Goal: Communication & Community: Answer question/provide support

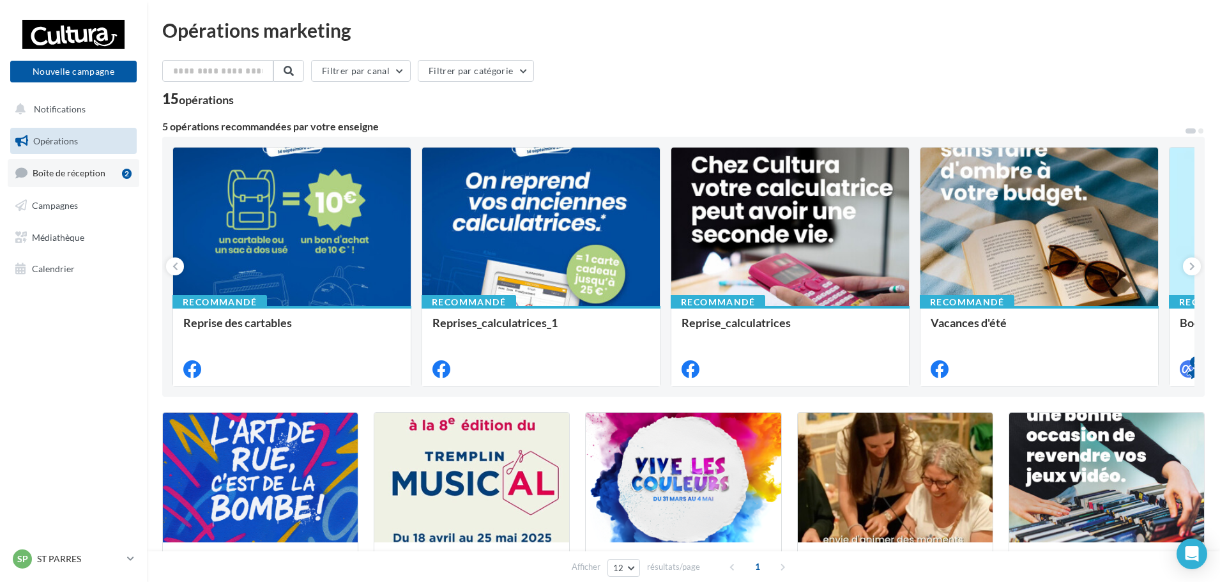
click at [48, 163] on link "Boîte de réception 2" at bounding box center [74, 172] width 132 height 27
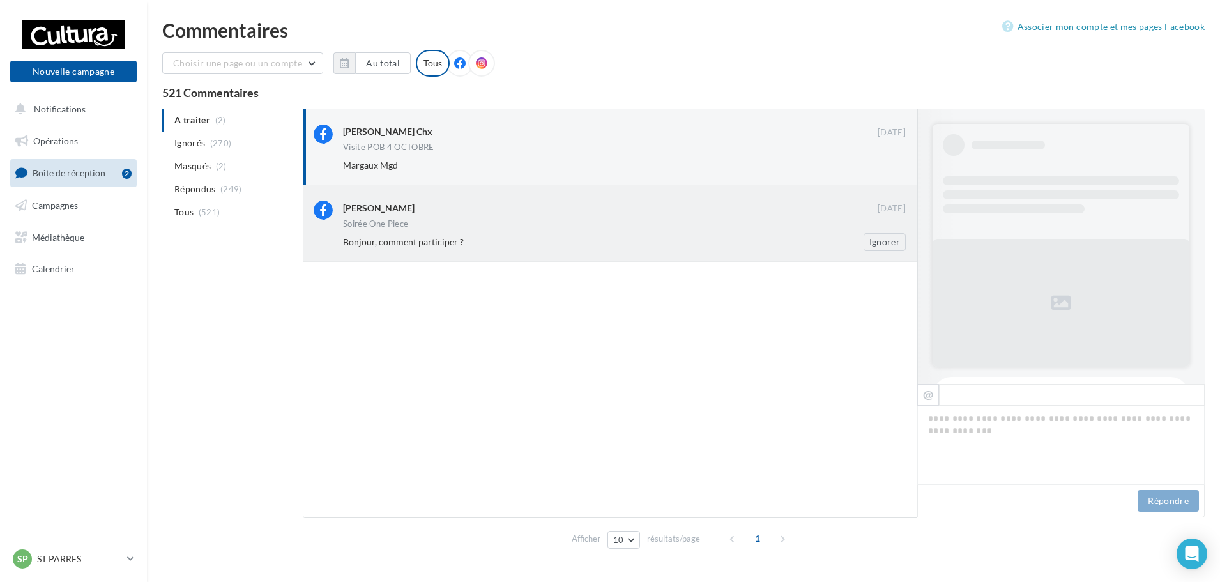
click at [623, 220] on div "Soirée One Piece" at bounding box center [624, 225] width 563 height 11
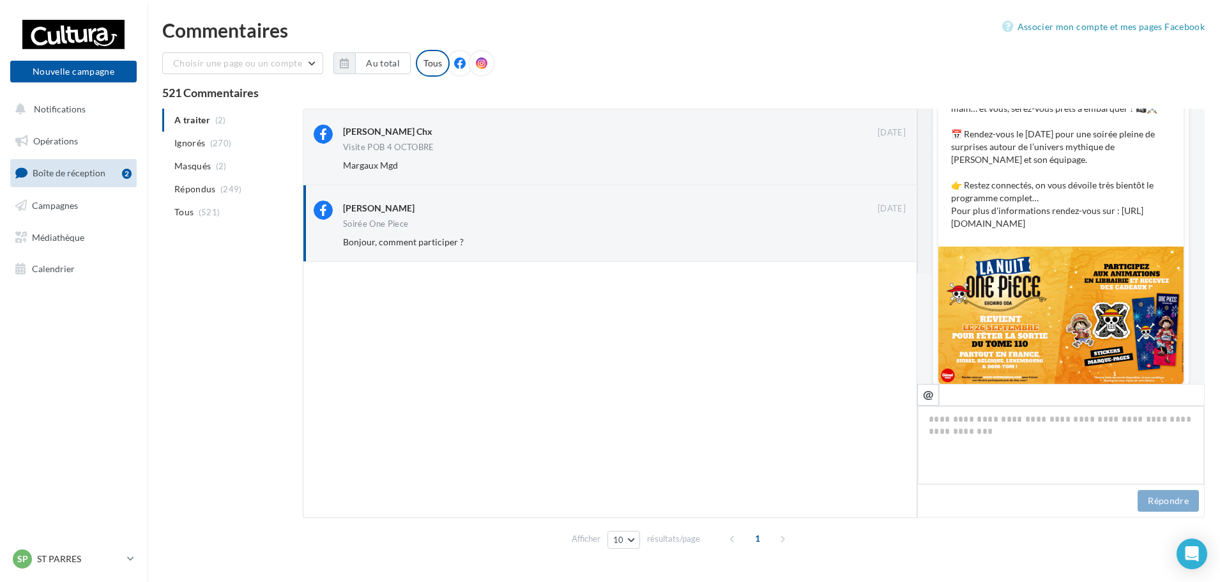
scroll to position [239, 0]
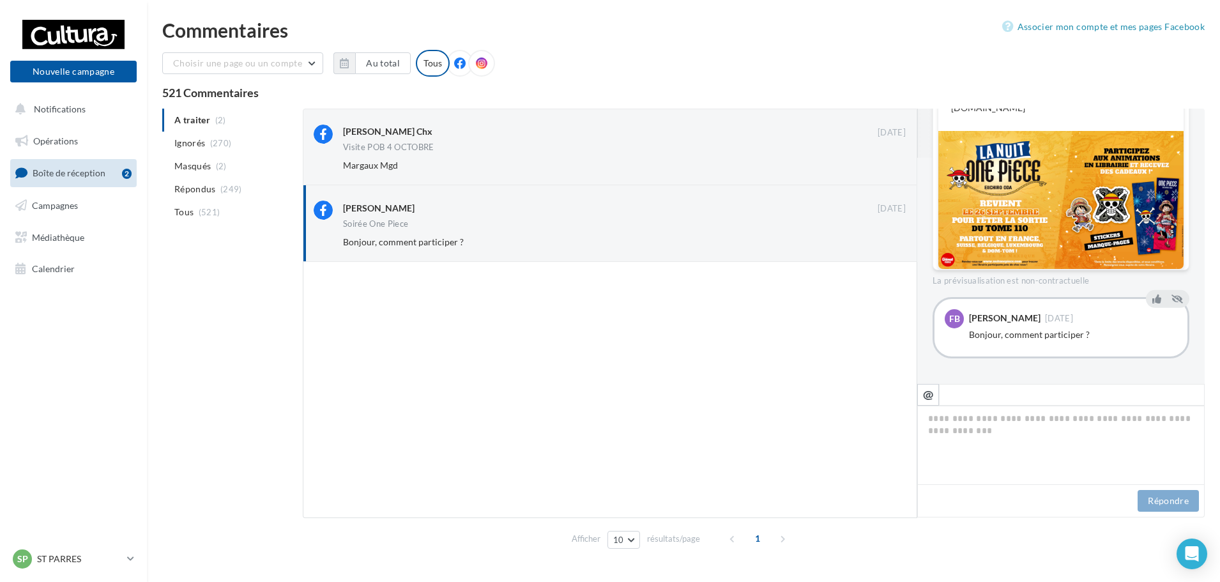
drag, startPoint x: 1098, startPoint y: 333, endPoint x: 967, endPoint y: 337, distance: 131.6
click at [967, 337] on div "FB Fany Boo 24 sept. Bonjour, comment participer ?" at bounding box center [1060, 327] width 232 height 37
copy div "Bonjour, comment participer ?"
click at [1020, 418] on textarea at bounding box center [1060, 444] width 287 height 79
click at [469, 166] on div "Margaux Mgd" at bounding box center [583, 165] width 480 height 13
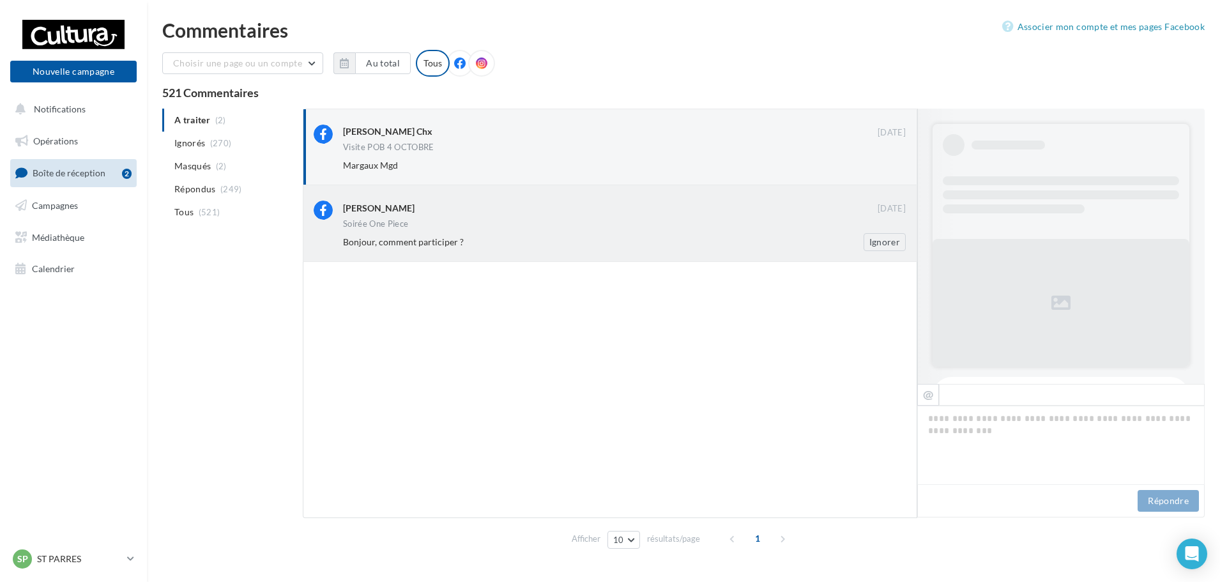
click at [496, 218] on div "Fany Boo 24 sept. Soirée One Piece Bonjour, comment participer ? Ignorer" at bounding box center [624, 226] width 563 height 50
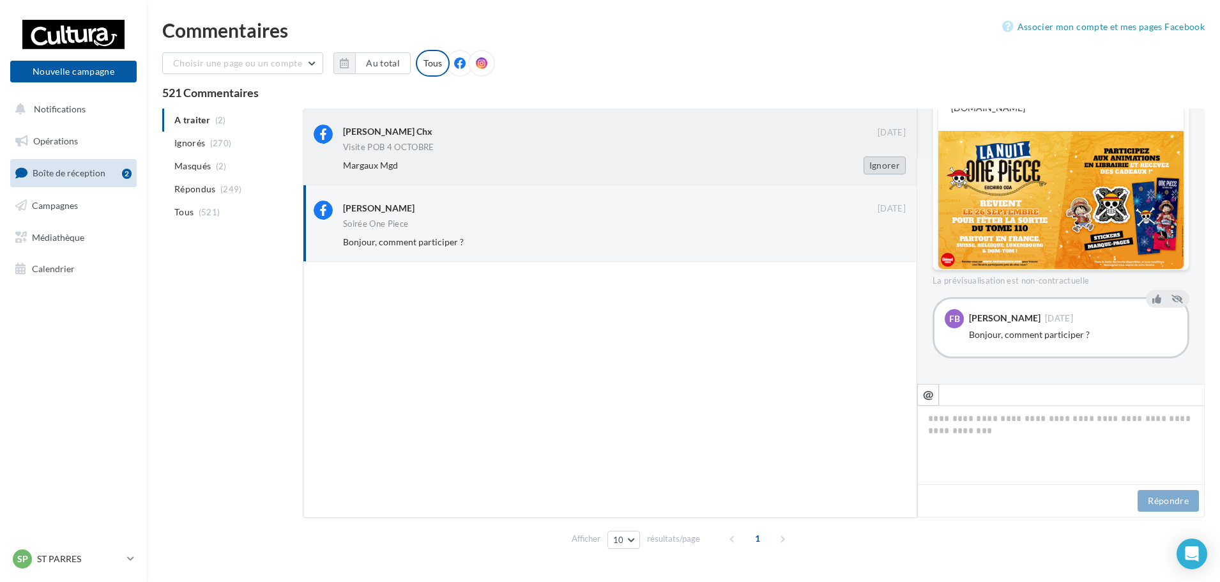
click at [883, 160] on button "Ignorer" at bounding box center [884, 165] width 42 height 18
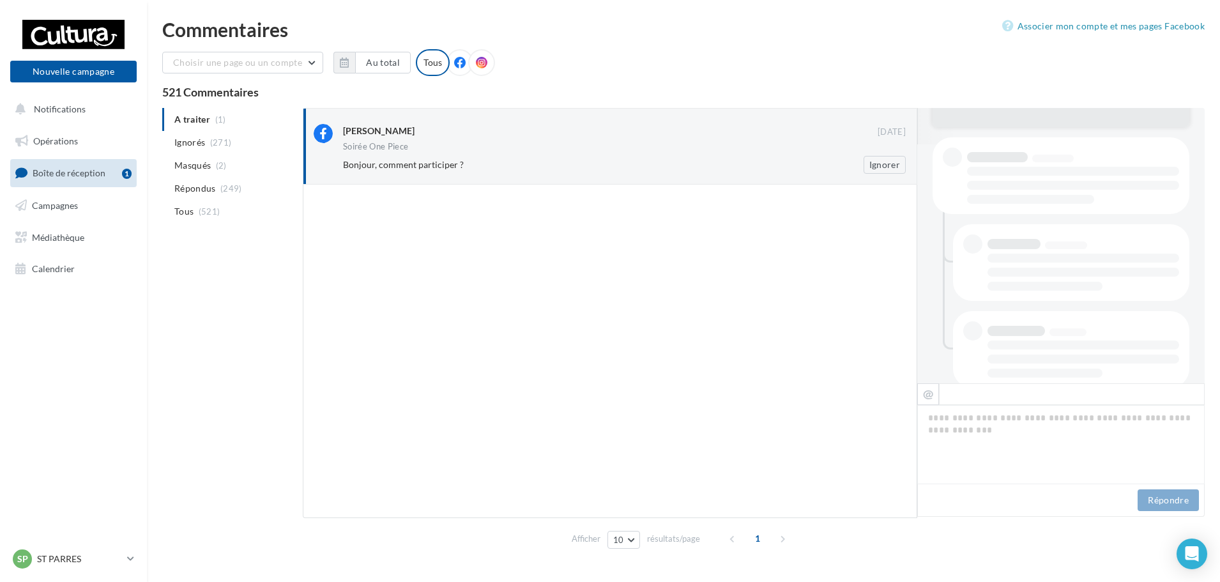
click at [596, 144] on div "Soirée One Piece" at bounding box center [624, 147] width 563 height 11
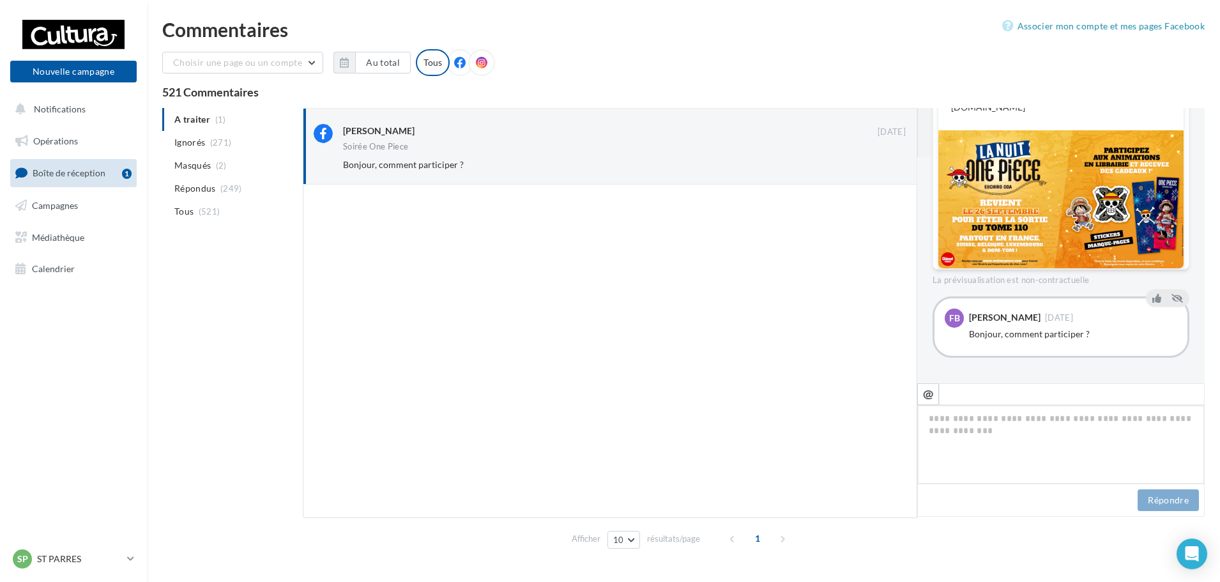
paste textarea "**********"
type textarea "**********"
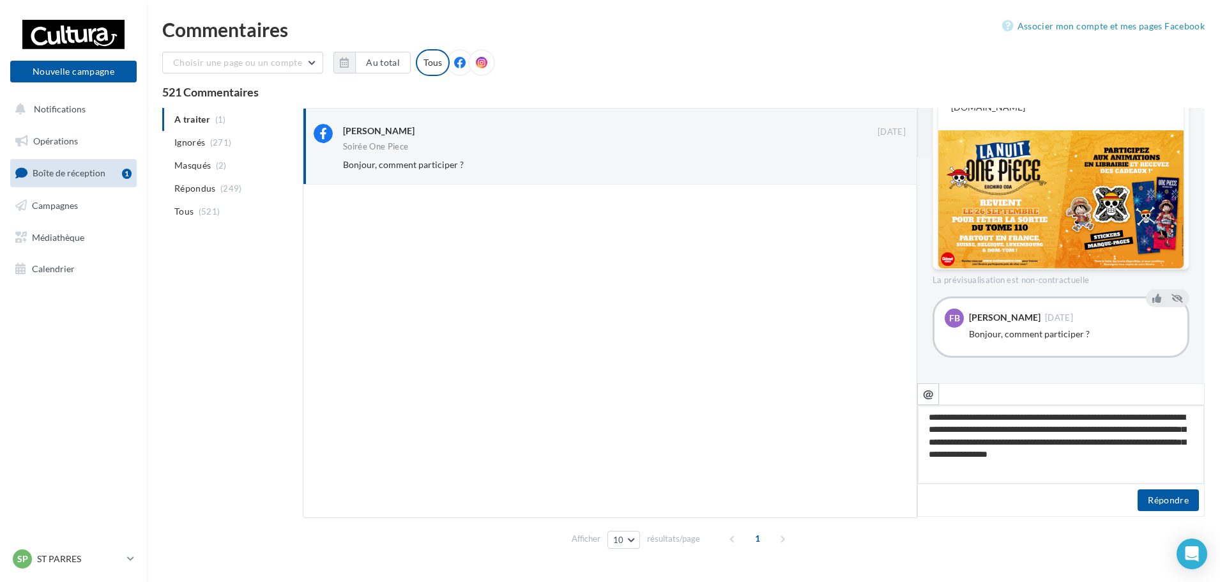
type textarea "**********"
click at [1160, 491] on button "Répondre" at bounding box center [1167, 500] width 61 height 22
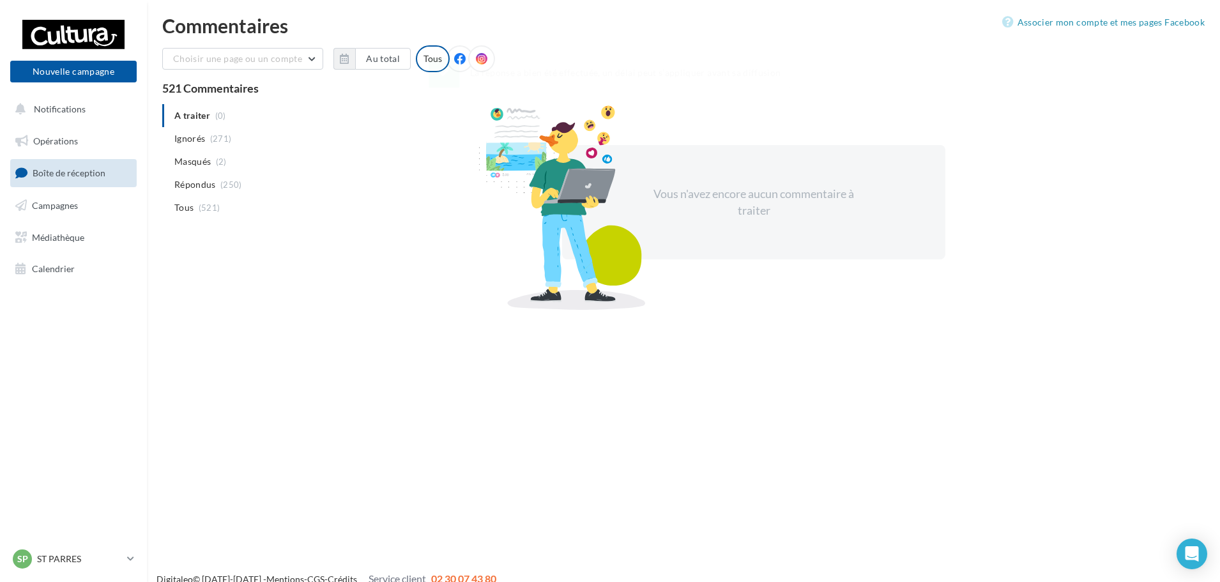
scroll to position [0, 0]
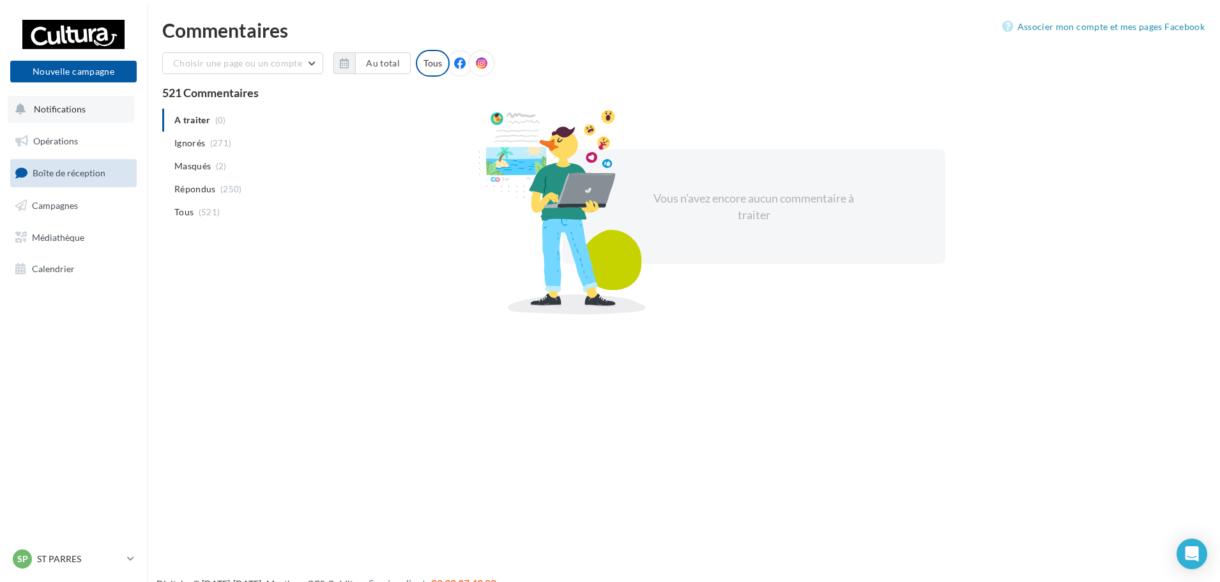
click at [66, 109] on span "Notifications" at bounding box center [60, 108] width 52 height 11
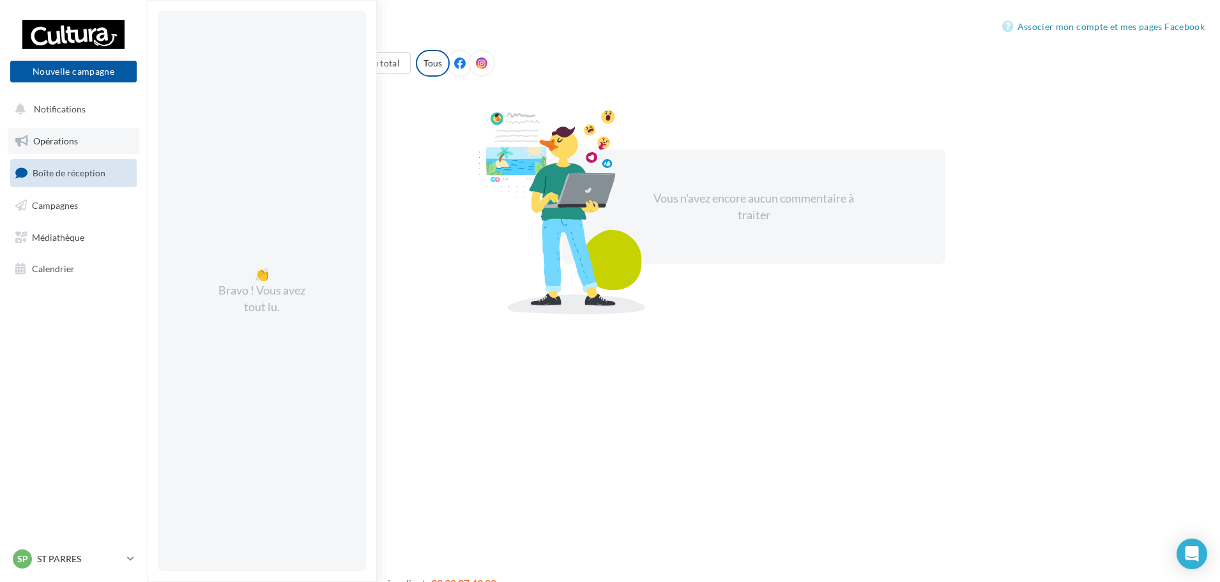
click at [74, 144] on span "Opérations" at bounding box center [55, 140] width 45 height 11
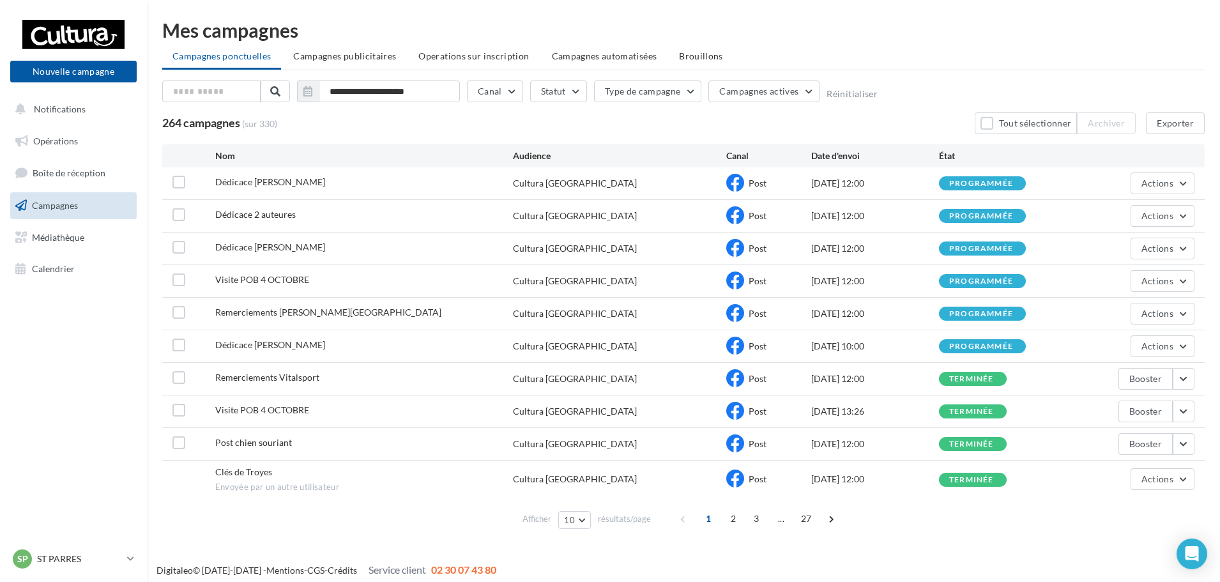
drag, startPoint x: 933, startPoint y: 338, endPoint x: 844, endPoint y: 157, distance: 201.9
click at [844, 157] on div "Nom Audience Canal Date d'envoi État Dédicace David Petit-Laurent Cultura Troye…" at bounding box center [683, 339] width 1042 height 390
click at [886, 33] on div "Mes campagnes" at bounding box center [683, 29] width 1042 height 19
